Goal: Information Seeking & Learning: Learn about a topic

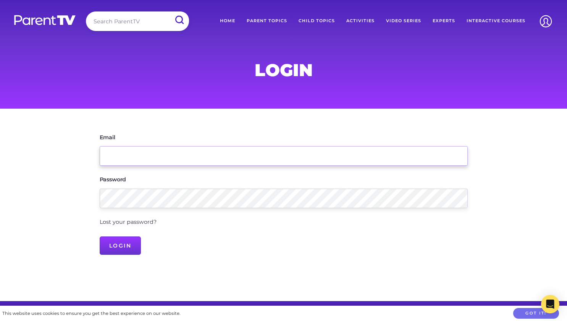
type input "chris-anne@brookesstreet.qld.edu.au"
click at [115, 243] on input "Login" at bounding box center [121, 245] width 42 height 18
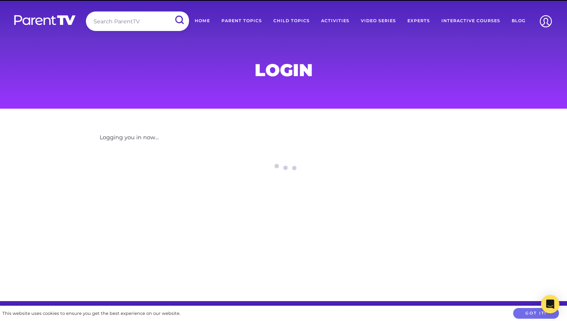
click at [124, 18] on input "search" at bounding box center [137, 20] width 103 height 19
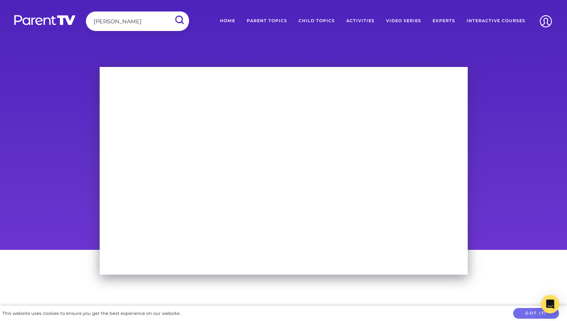
type input "wallis nath"
click at [494, 83] on div at bounding box center [283, 155] width 567 height 188
